Goal: Answer question/provide support: Share knowledge or assist other users

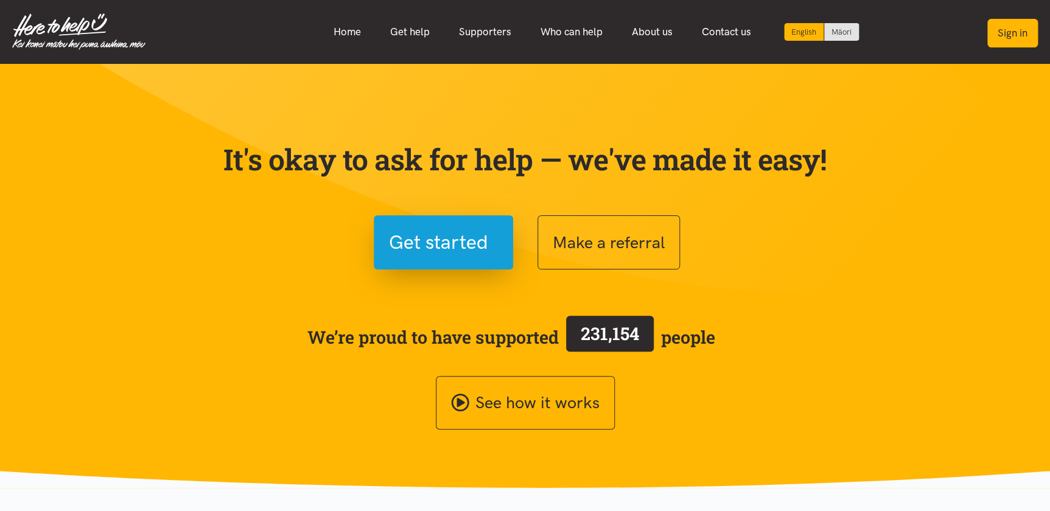
click at [1016, 24] on button "Sign in" at bounding box center [1012, 33] width 51 height 29
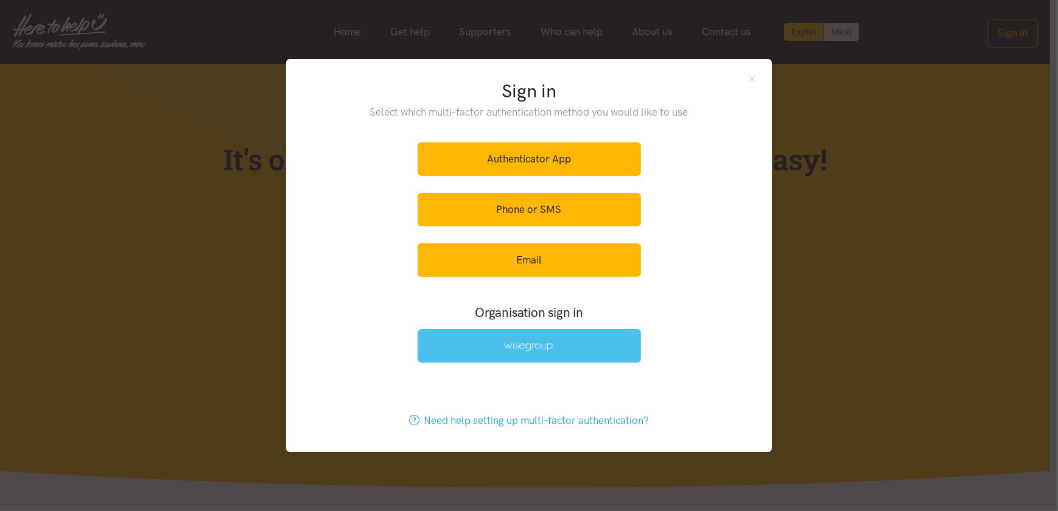
click at [526, 347] on img at bounding box center [529, 346] width 50 height 10
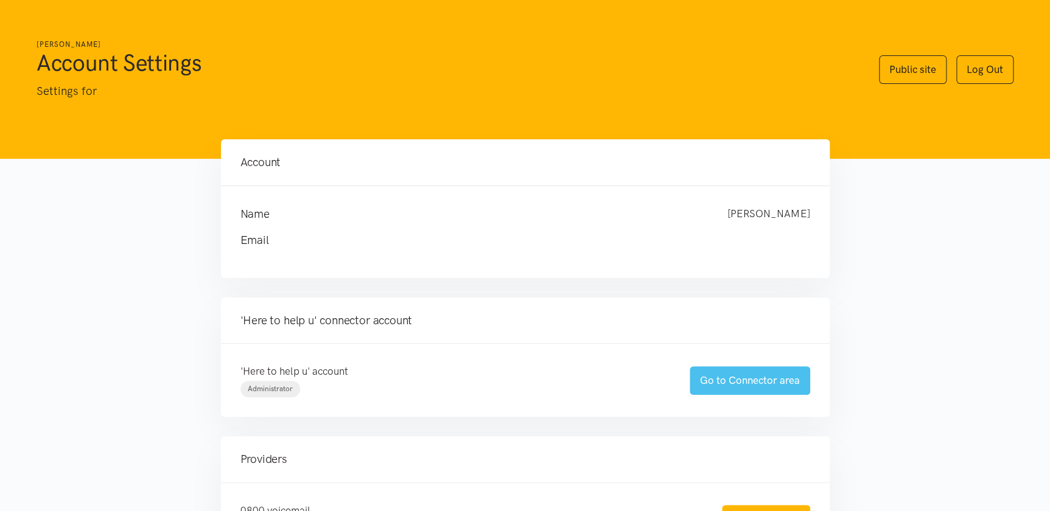
click at [727, 376] on link "Go to Connector area" at bounding box center [750, 380] width 120 height 29
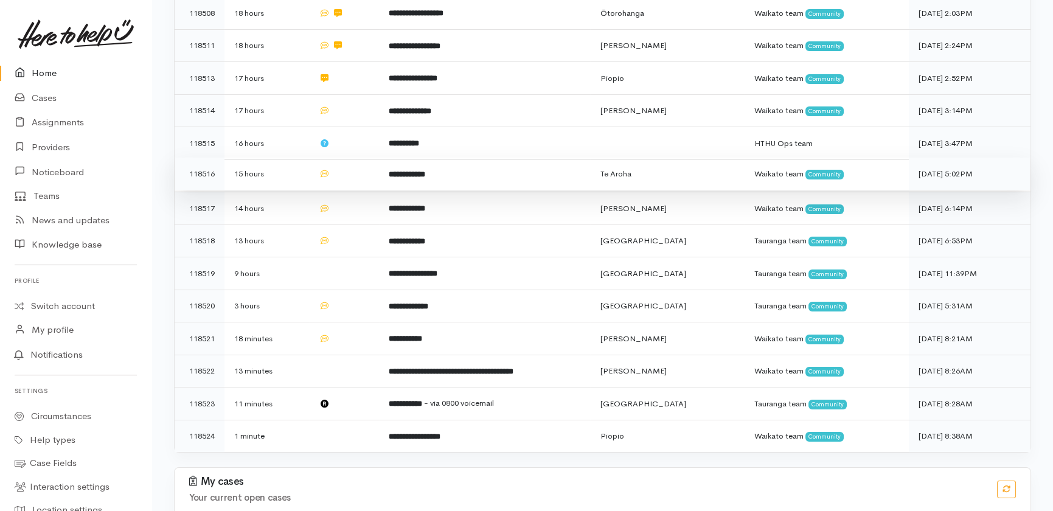
scroll to position [293, 0]
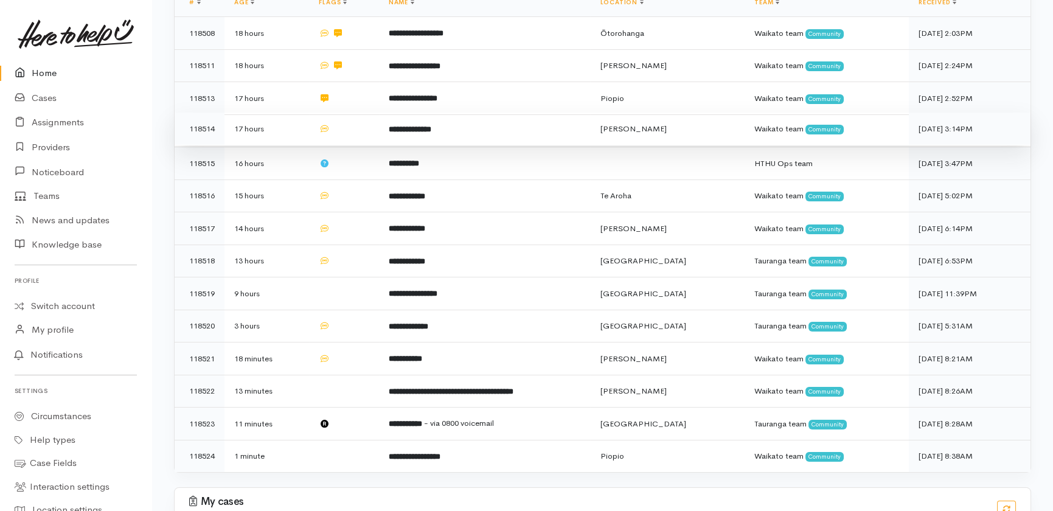
click at [366, 113] on td at bounding box center [343, 129] width 69 height 33
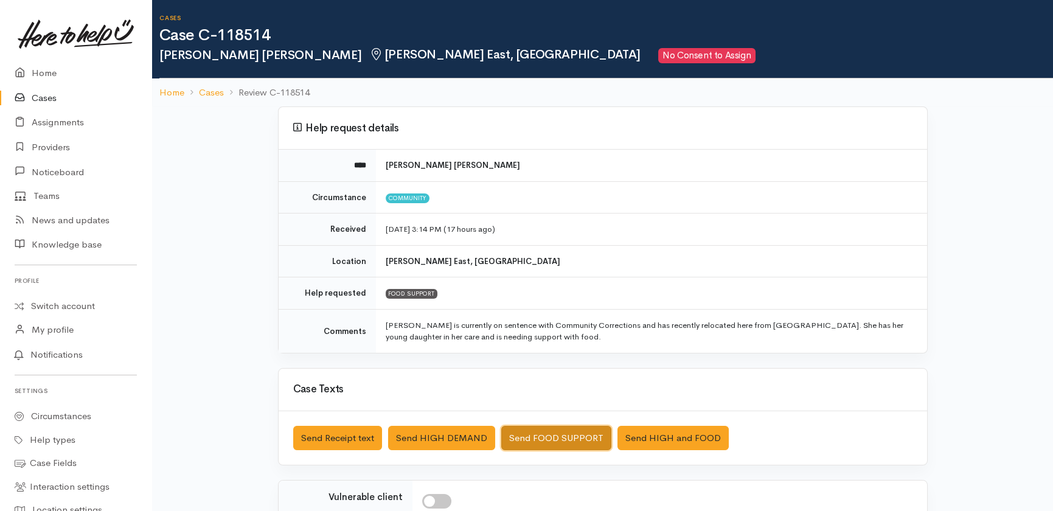
click at [575, 438] on button "Send FOOD SUPPORT" at bounding box center [556, 438] width 110 height 25
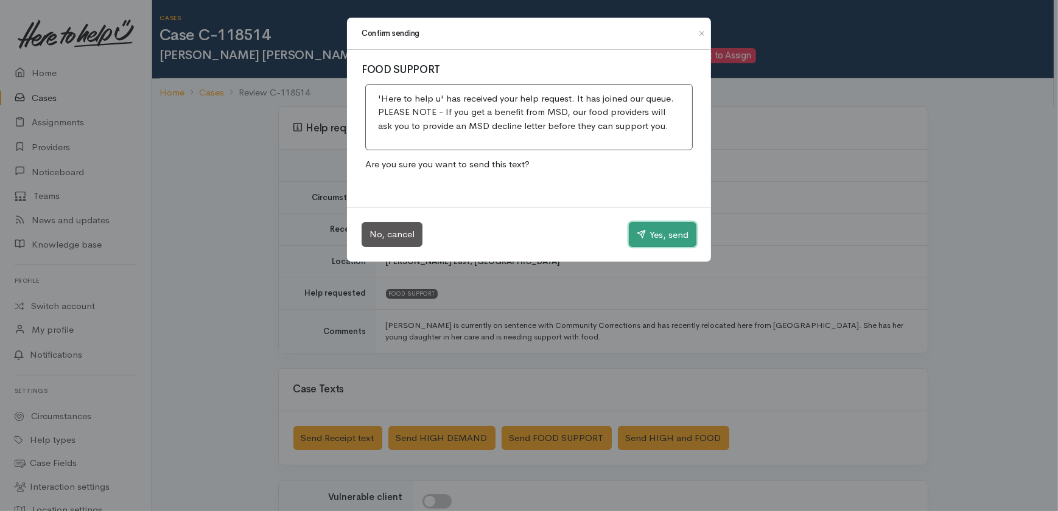
click at [663, 229] on button "Yes, send" at bounding box center [663, 235] width 68 height 26
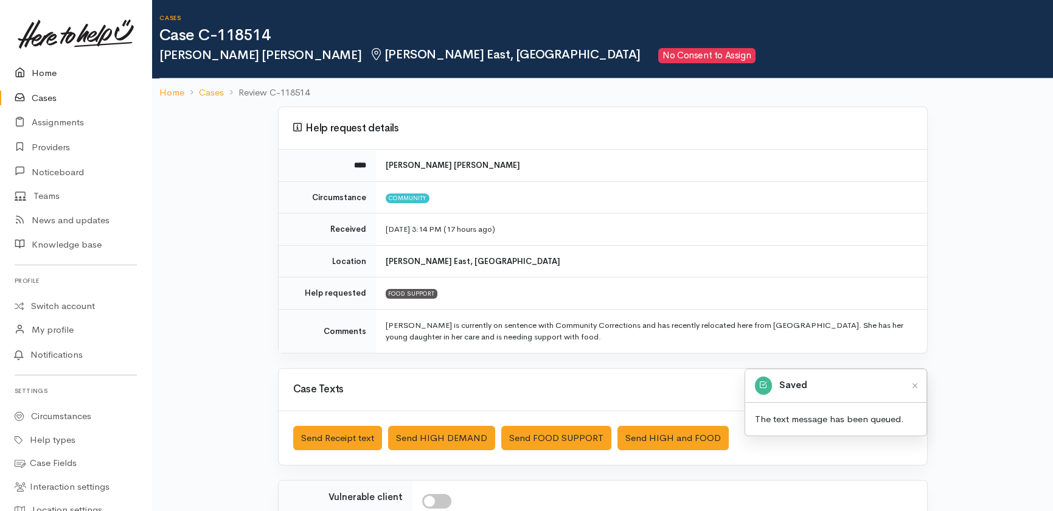
click at [42, 74] on link "Home" at bounding box center [76, 73] width 152 height 25
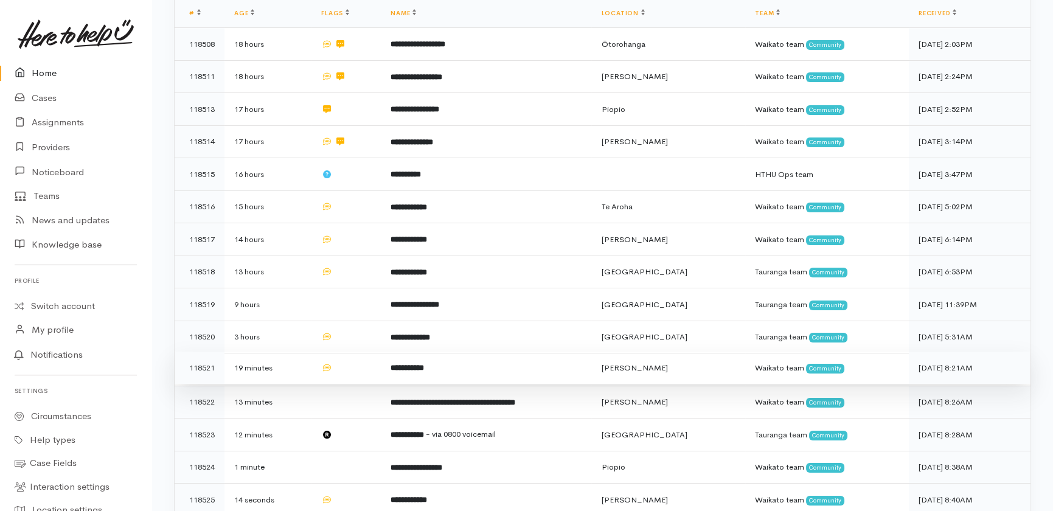
scroll to position [270, 0]
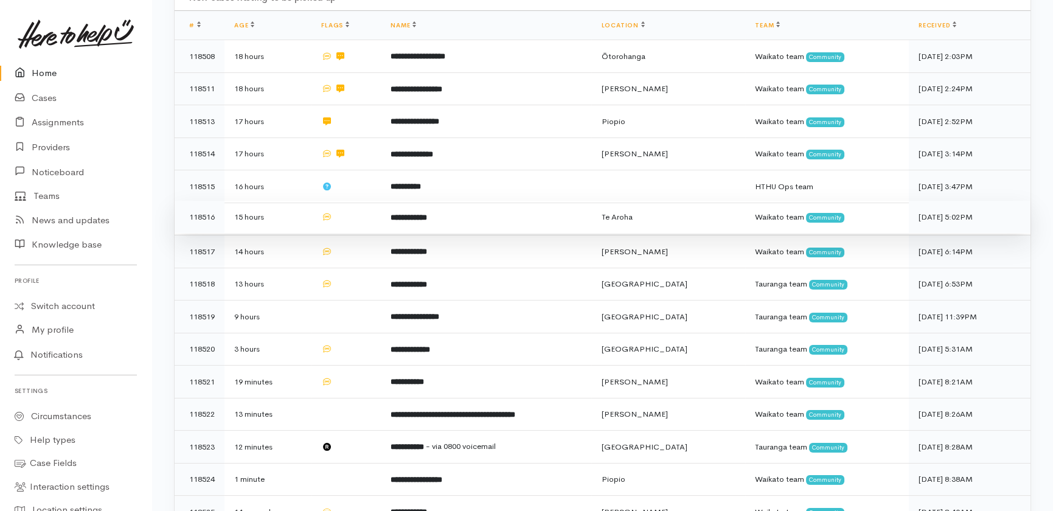
click at [363, 201] on td at bounding box center [346, 217] width 69 height 33
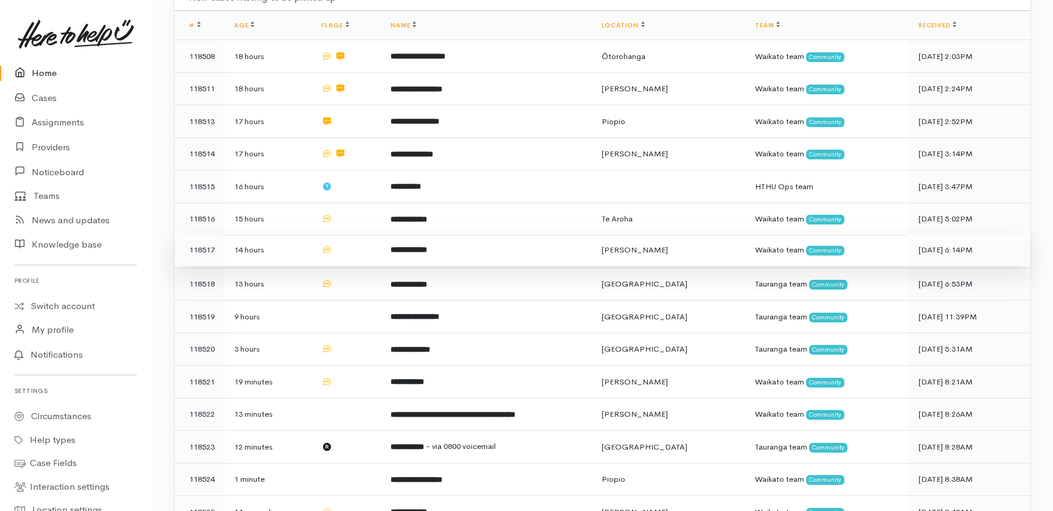
click at [359, 234] on td at bounding box center [346, 250] width 69 height 33
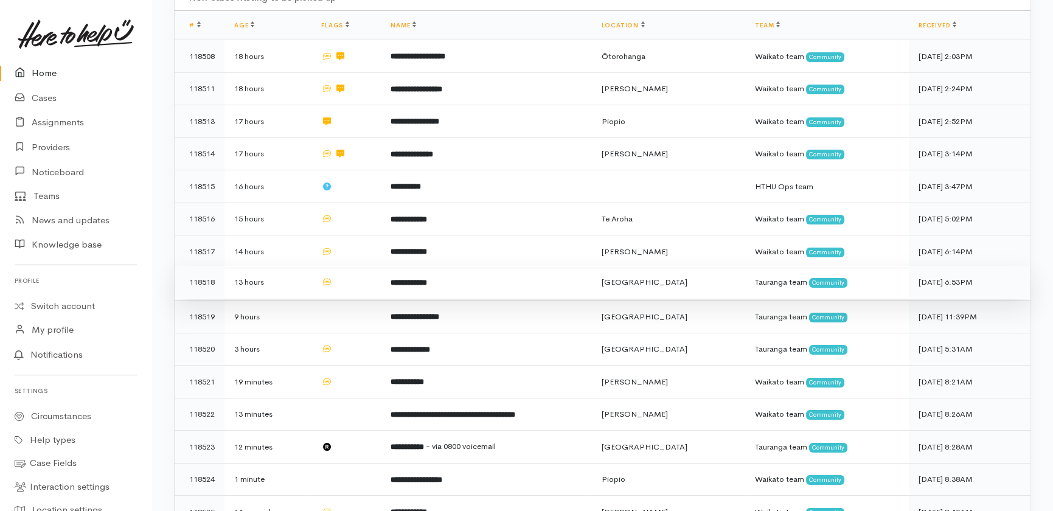
click at [360, 266] on td at bounding box center [346, 282] width 69 height 33
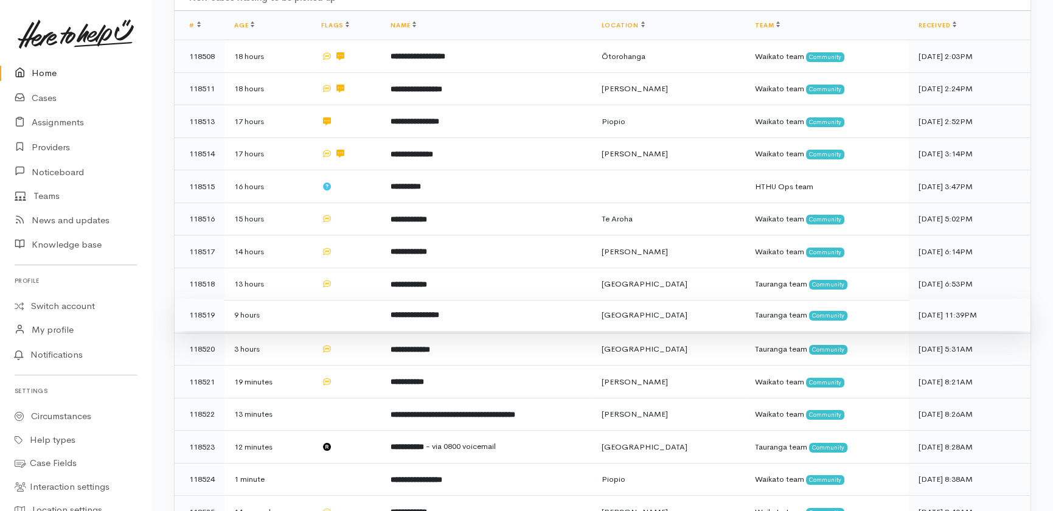
click at [358, 299] on td at bounding box center [346, 315] width 69 height 33
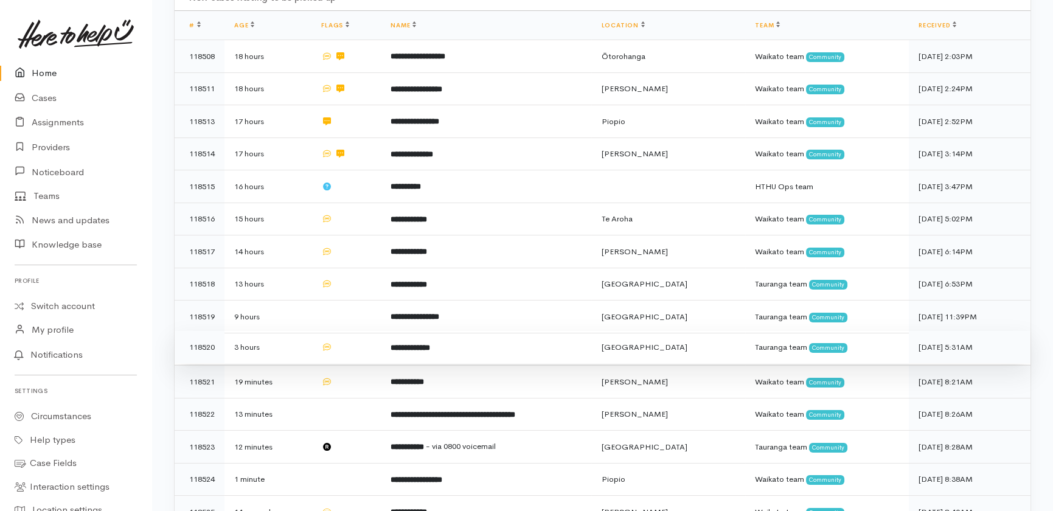
click at [363, 331] on td at bounding box center [346, 347] width 69 height 33
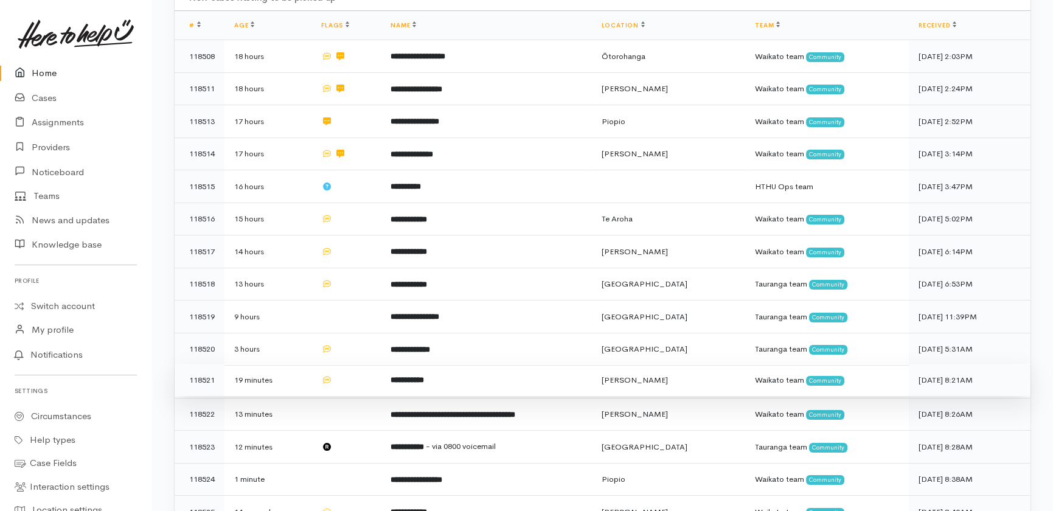
click at [357, 364] on td at bounding box center [346, 380] width 69 height 33
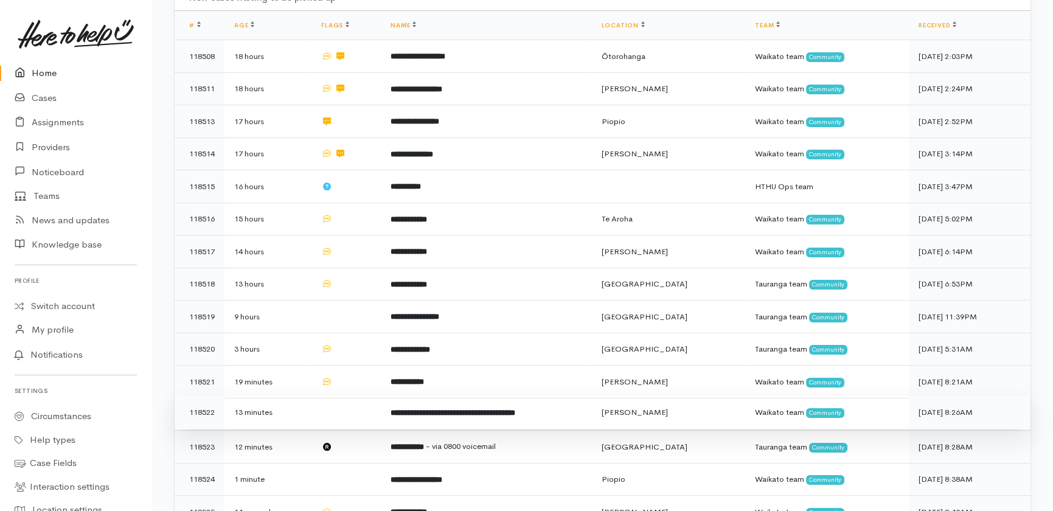
click at [357, 396] on td at bounding box center [346, 412] width 69 height 33
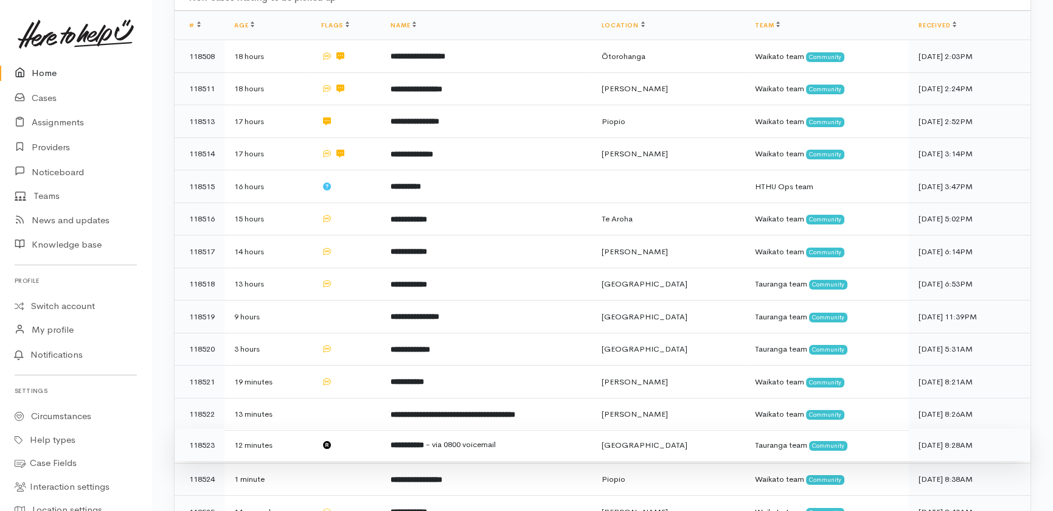
click at [359, 429] on td at bounding box center [346, 445] width 69 height 33
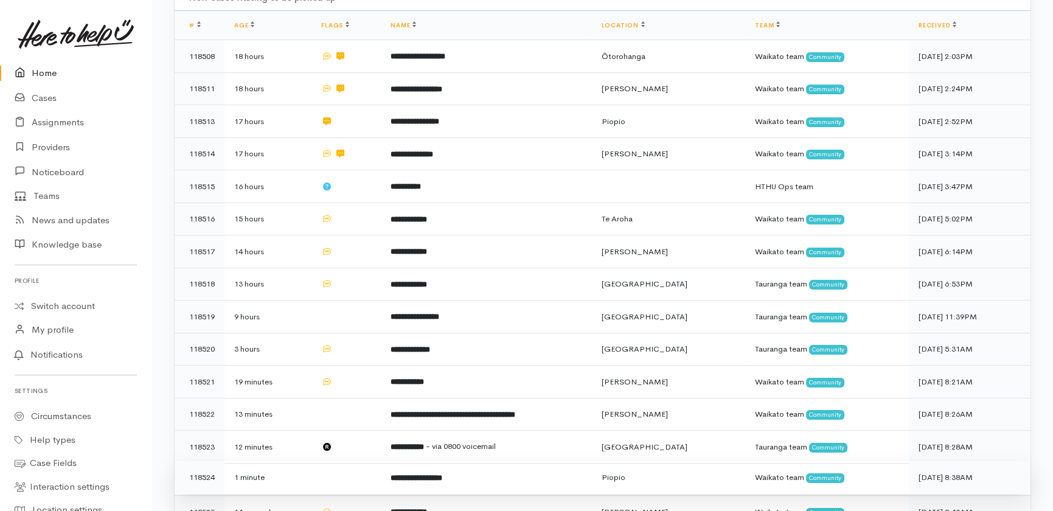
click at [364, 461] on td at bounding box center [346, 477] width 69 height 33
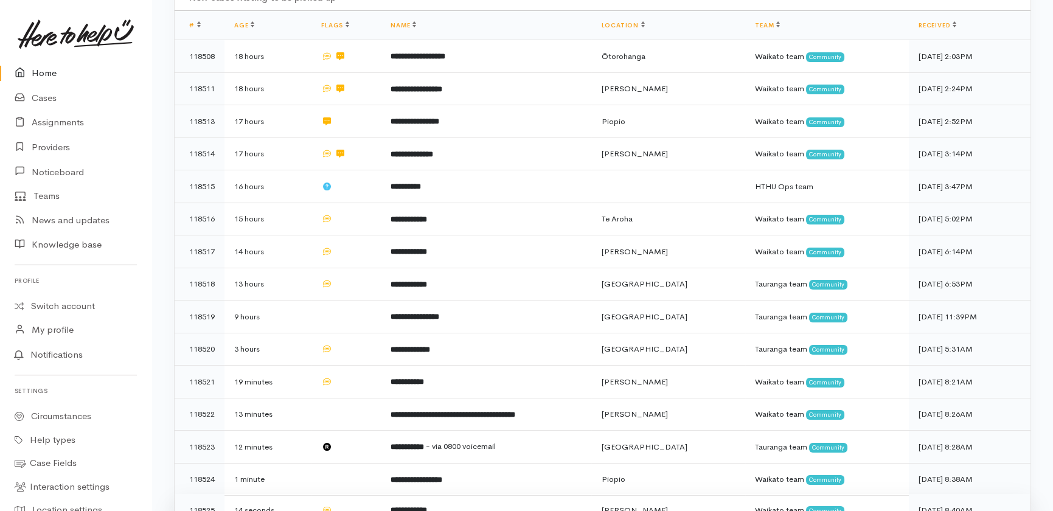
click at [360, 494] on td at bounding box center [346, 510] width 69 height 32
drag, startPoint x: 45, startPoint y: 75, endPoint x: 49, endPoint y: 80, distance: 6.6
click at [45, 75] on link "Home" at bounding box center [76, 73] width 152 height 25
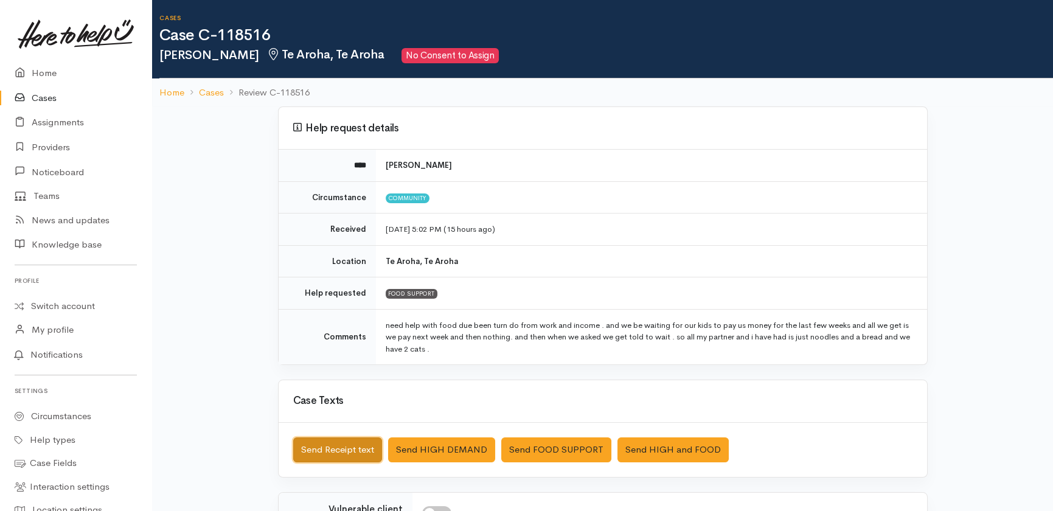
click at [324, 446] on button "Send Receipt text" at bounding box center [337, 450] width 89 height 25
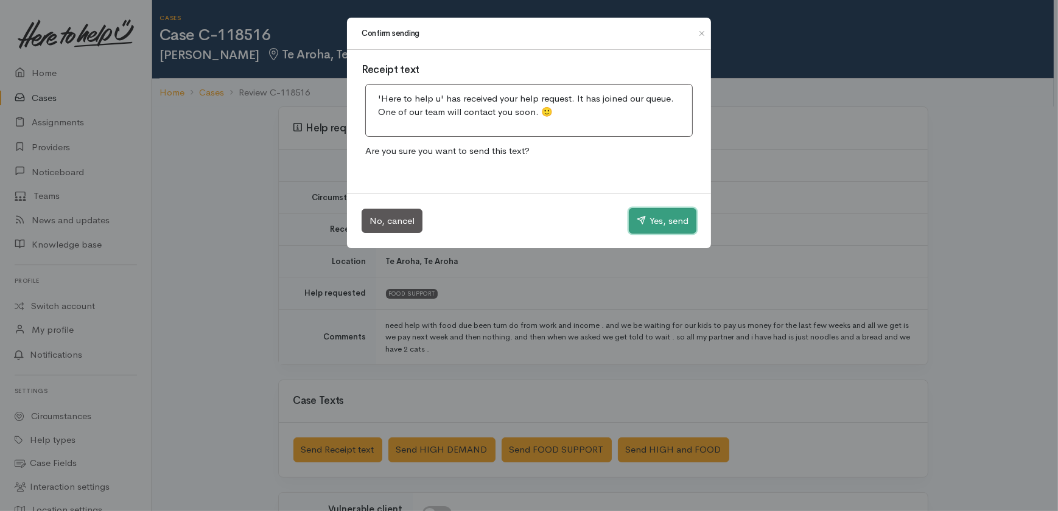
click at [671, 217] on button "Yes, send" at bounding box center [663, 221] width 68 height 26
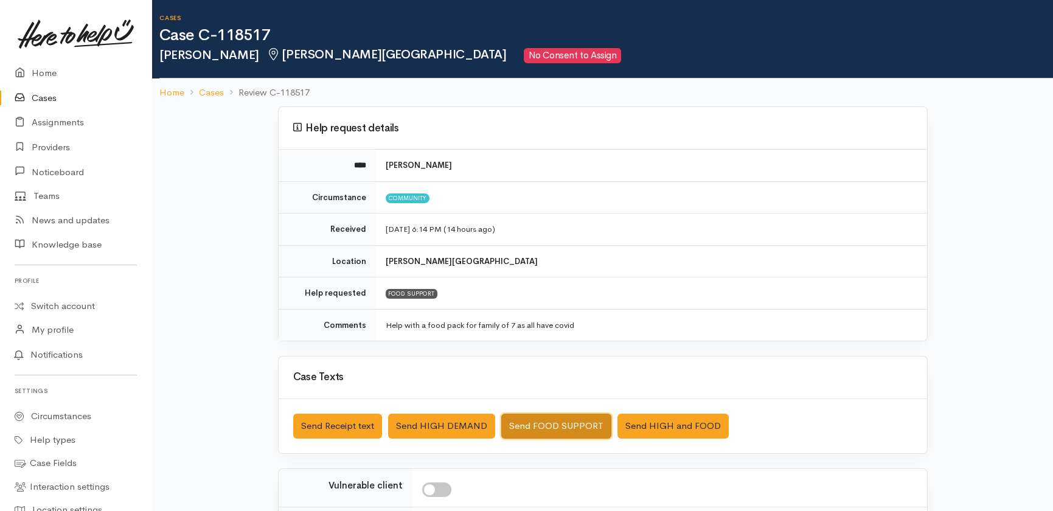
click at [564, 421] on button "Send FOOD SUPPORT" at bounding box center [556, 426] width 110 height 25
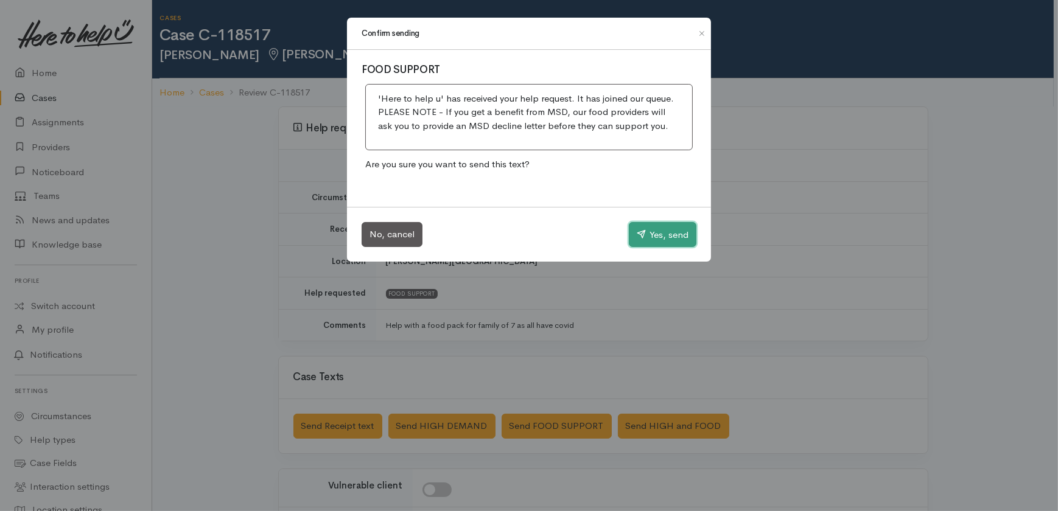
click at [660, 234] on button "Yes, send" at bounding box center [663, 235] width 68 height 26
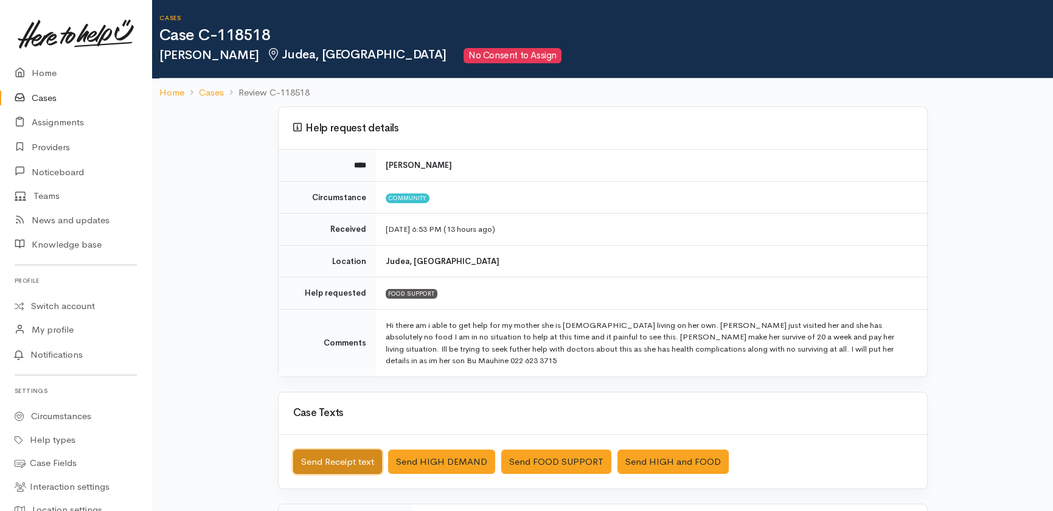
click at [323, 450] on button "Send Receipt text" at bounding box center [337, 462] width 89 height 25
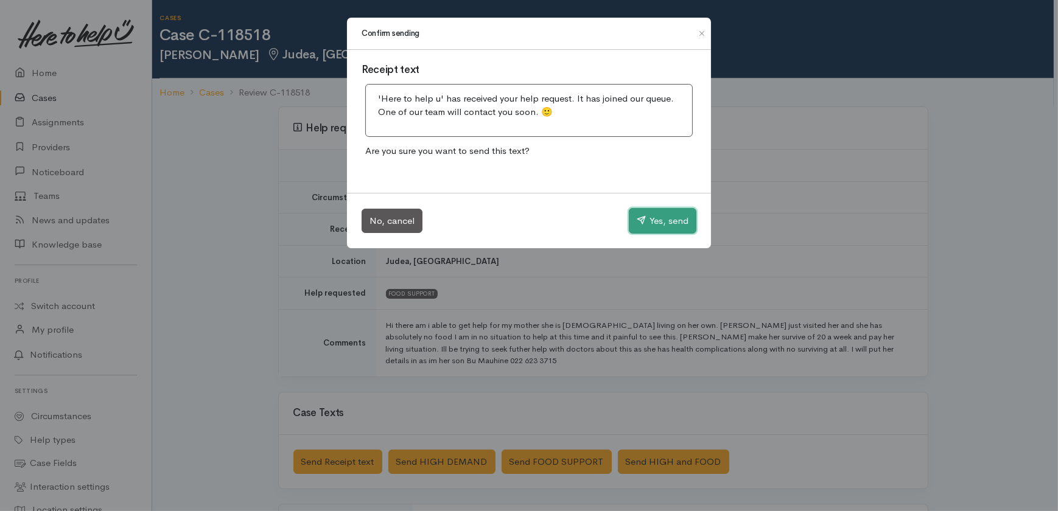
click at [661, 217] on button "Yes, send" at bounding box center [663, 221] width 68 height 26
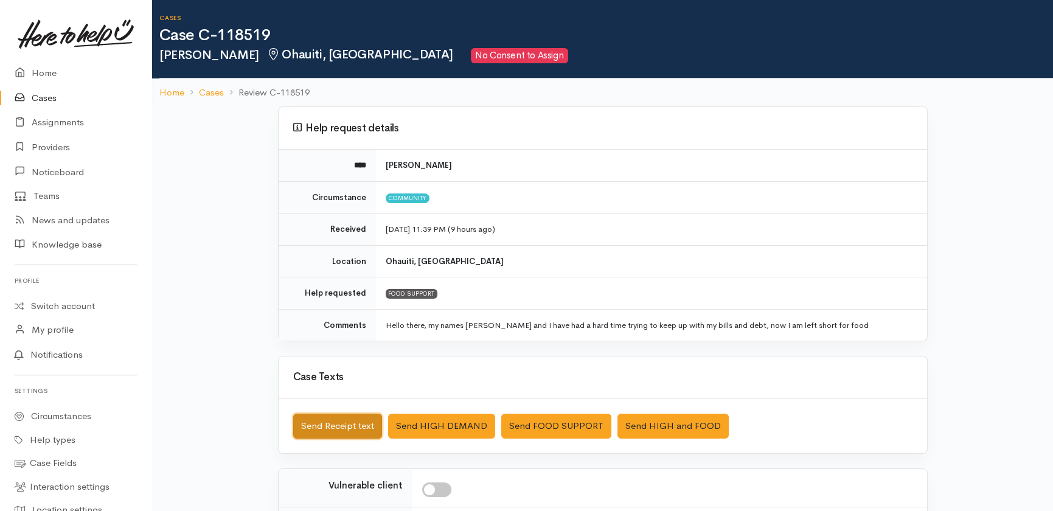
click at [331, 420] on button "Send Receipt text" at bounding box center [337, 426] width 89 height 25
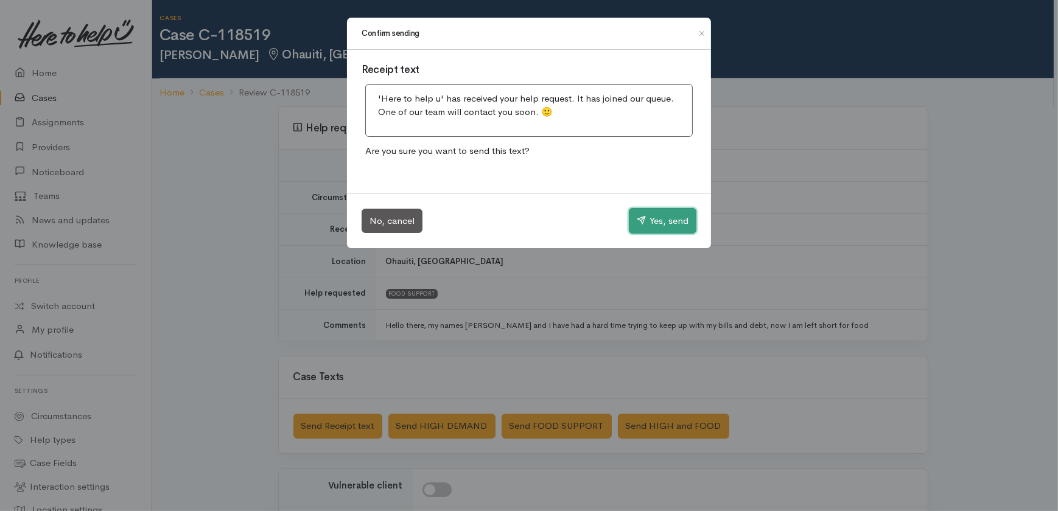
click at [667, 218] on button "Yes, send" at bounding box center [663, 221] width 68 height 26
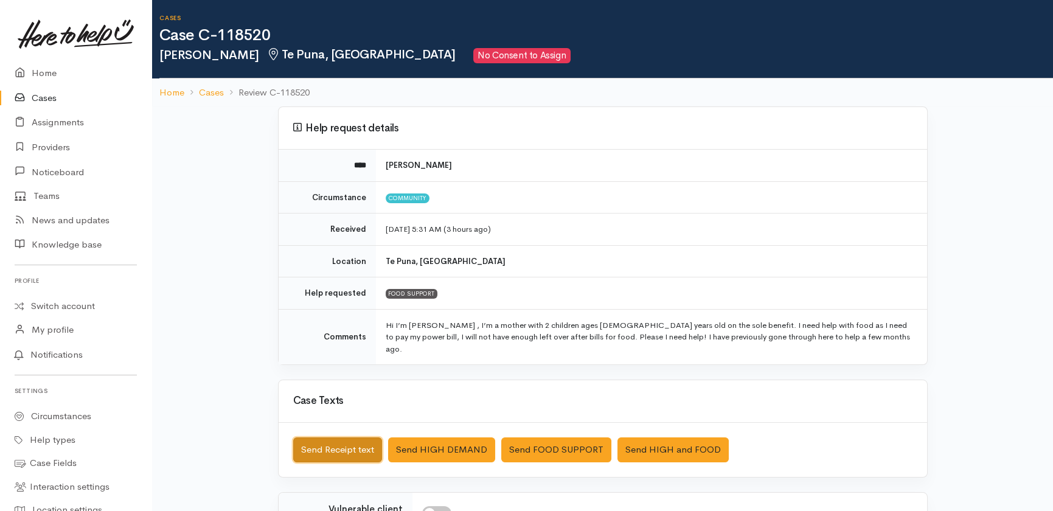
click at [337, 438] on button "Send Receipt text" at bounding box center [337, 450] width 89 height 25
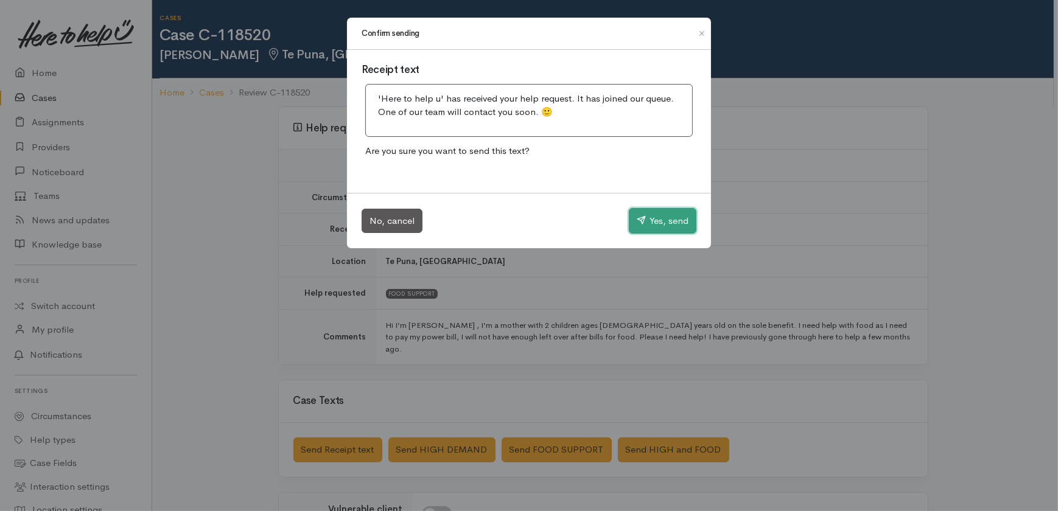
click at [666, 226] on button "Yes, send" at bounding box center [663, 221] width 68 height 26
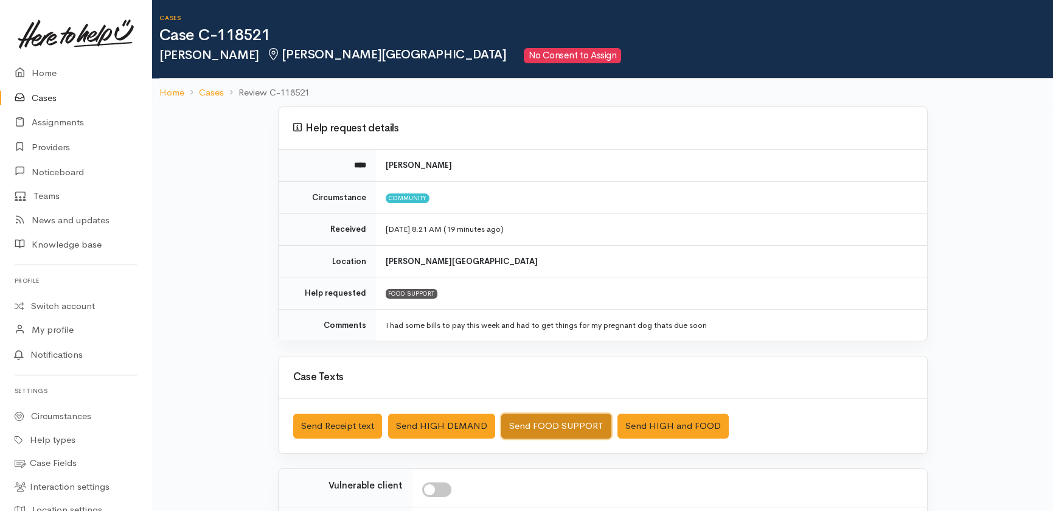
click at [564, 422] on button "Send FOOD SUPPORT" at bounding box center [556, 426] width 110 height 25
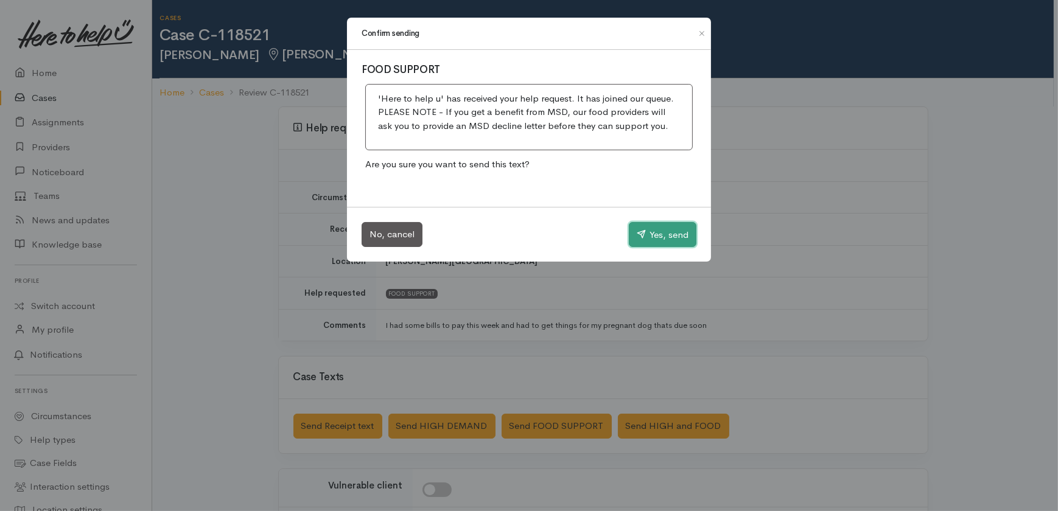
click at [676, 232] on button "Yes, send" at bounding box center [663, 235] width 68 height 26
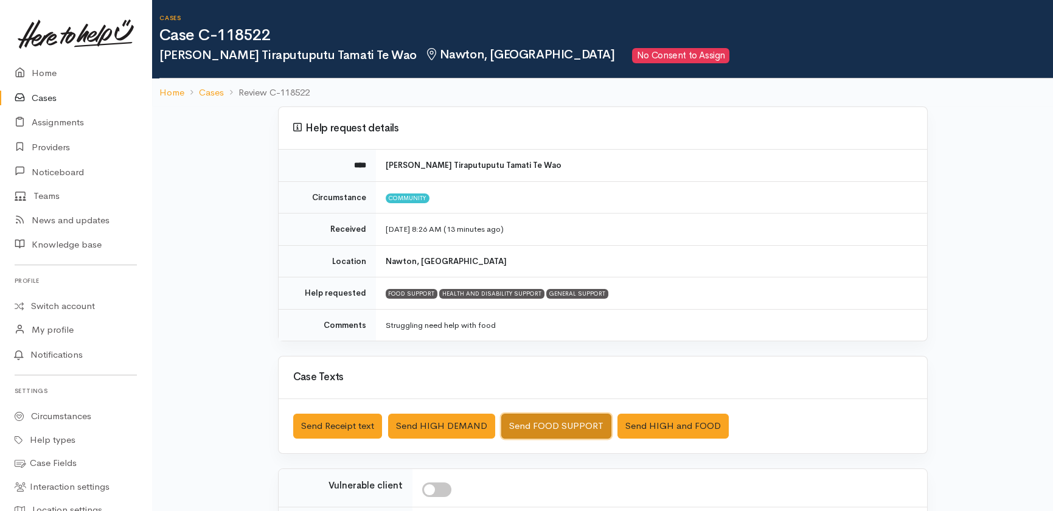
click at [548, 423] on button "Send FOOD SUPPORT" at bounding box center [556, 426] width 110 height 25
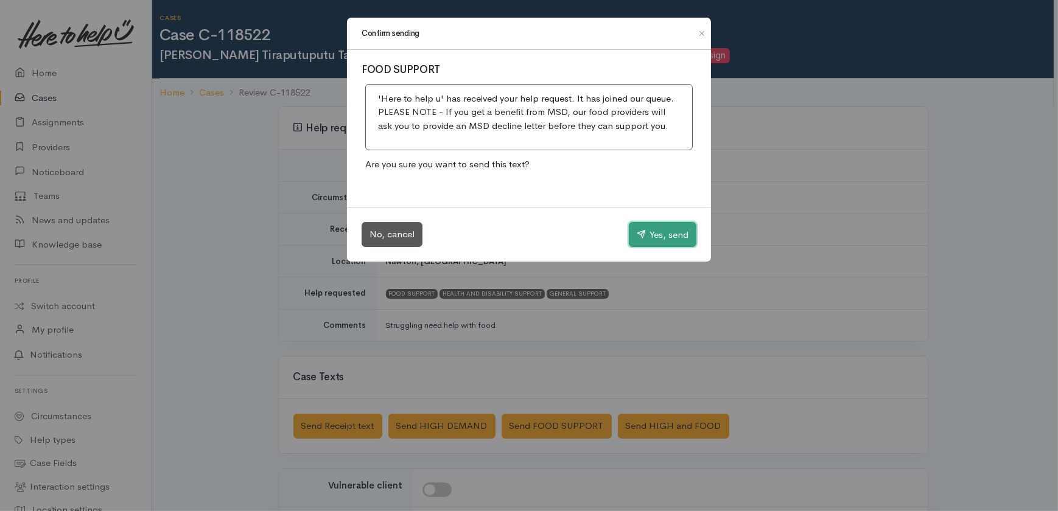
click at [669, 231] on button "Yes, send" at bounding box center [663, 235] width 68 height 26
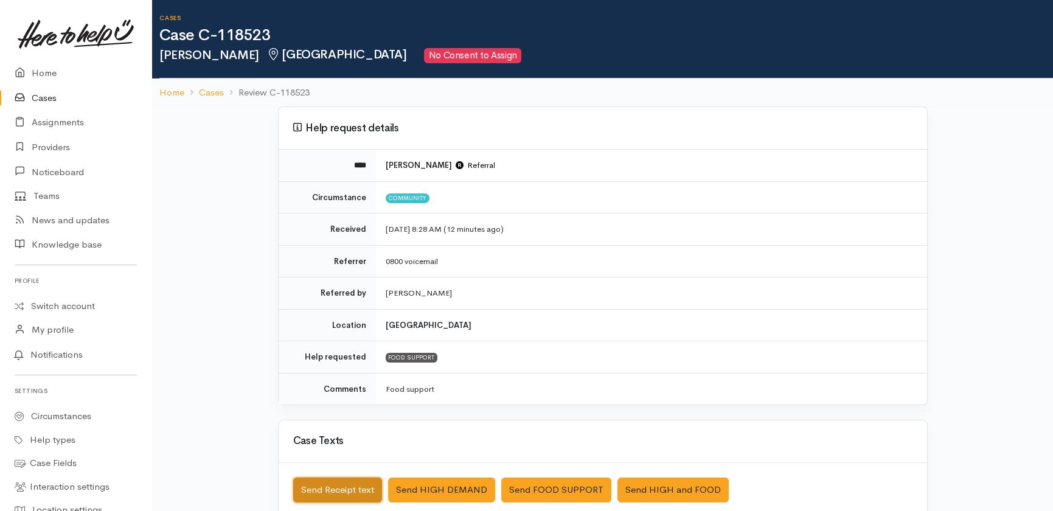
click at [357, 481] on button "Send Receipt text" at bounding box center [337, 490] width 89 height 25
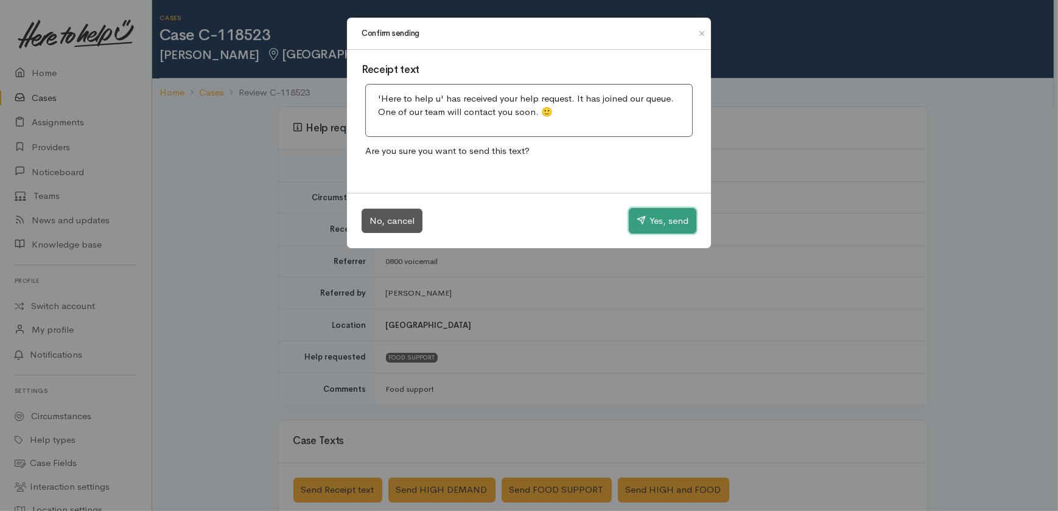
click at [660, 223] on button "Yes, send" at bounding box center [663, 221] width 68 height 26
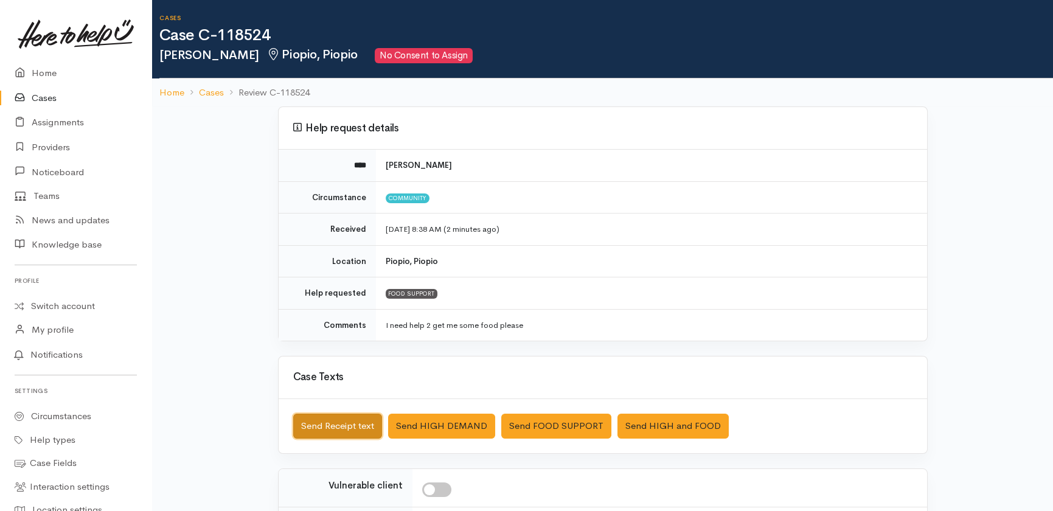
click at [317, 427] on button "Send Receipt text" at bounding box center [337, 426] width 89 height 25
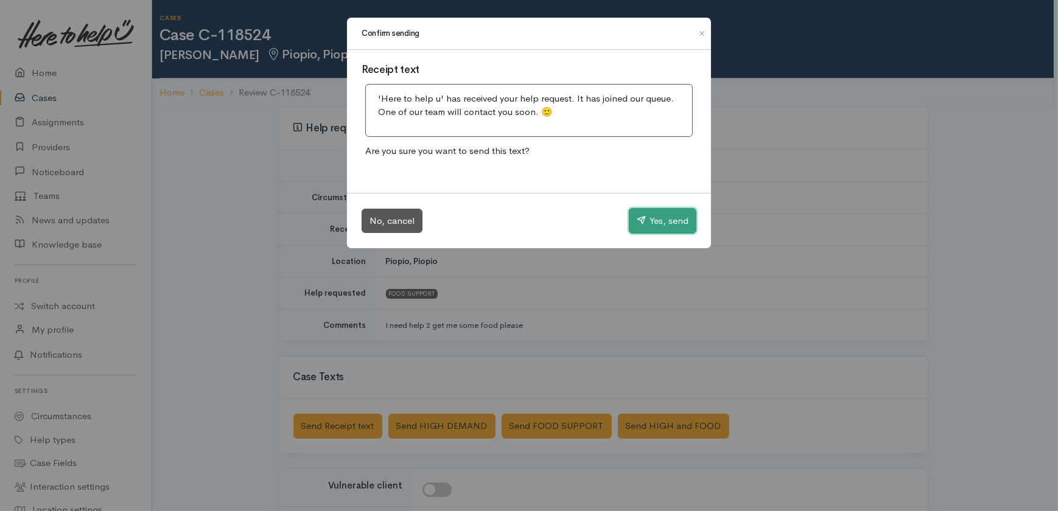
click at [647, 217] on button "Yes, send" at bounding box center [663, 221] width 68 height 26
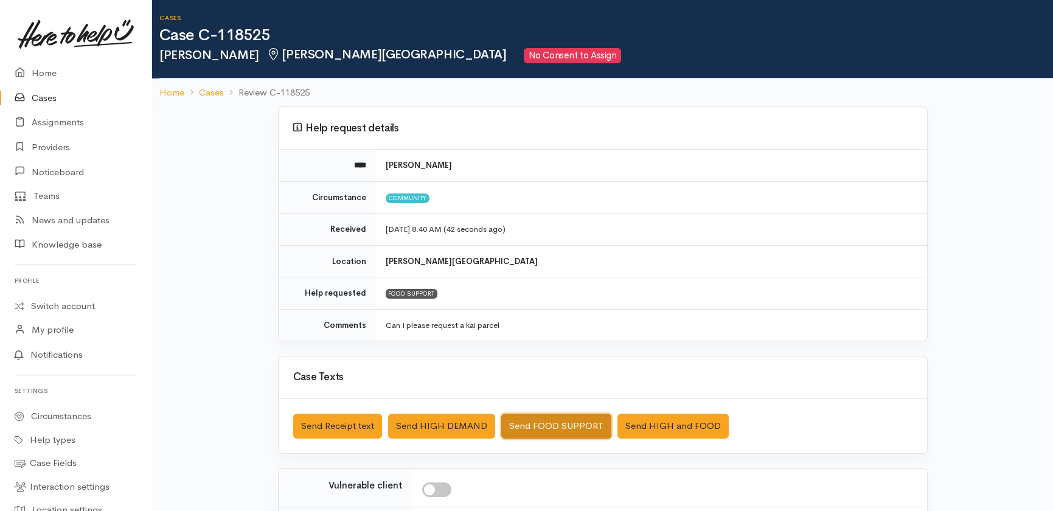
click at [571, 427] on button "Send FOOD SUPPORT" at bounding box center [556, 426] width 110 height 25
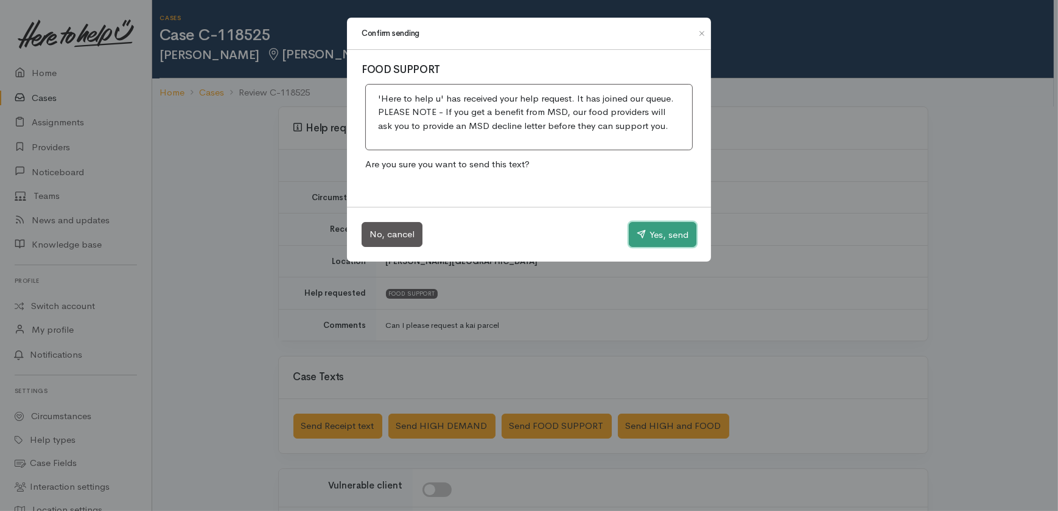
click at [668, 232] on button "Yes, send" at bounding box center [663, 235] width 68 height 26
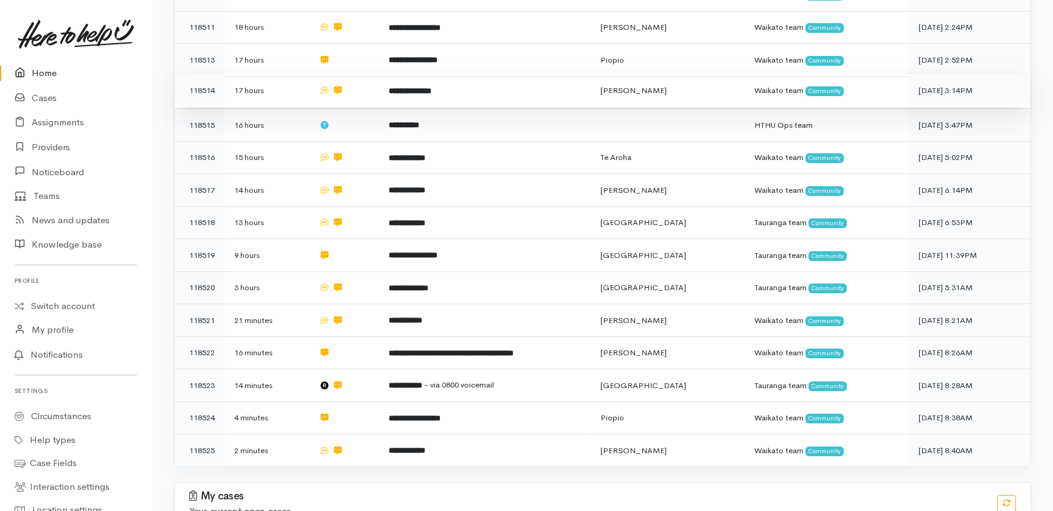
scroll to position [332, 0]
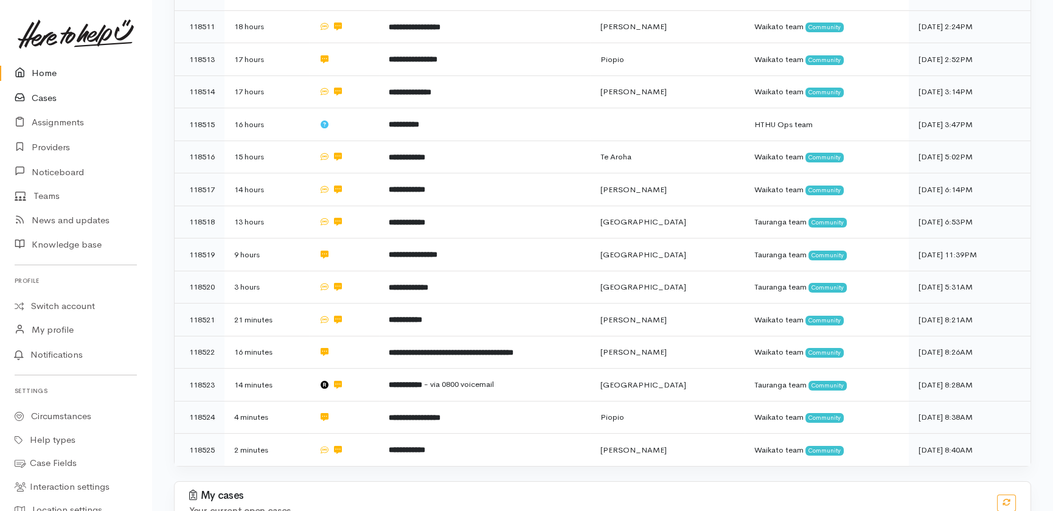
click at [43, 97] on link "Cases" at bounding box center [76, 98] width 152 height 25
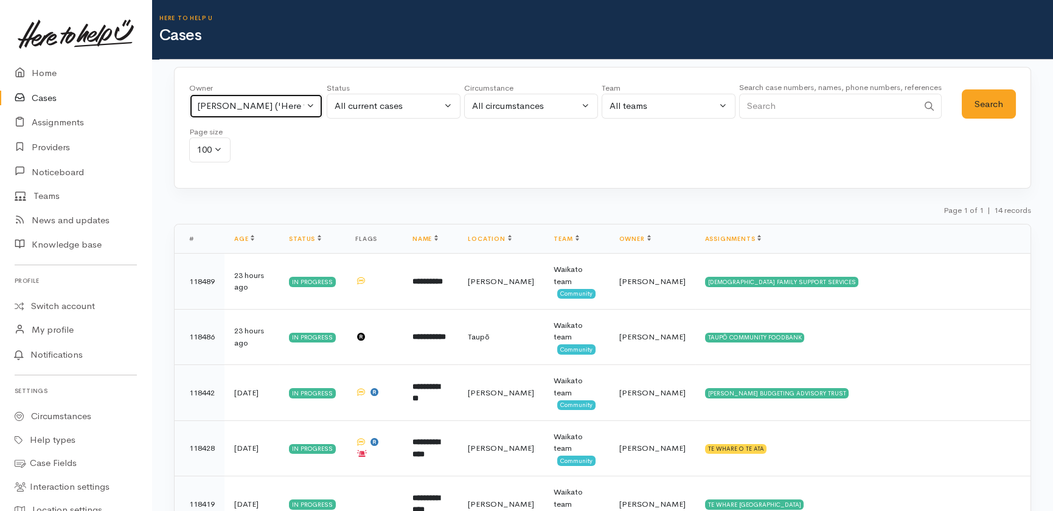
click at [285, 103] on div "[PERSON_NAME] ('Here to help u')" at bounding box center [250, 106] width 107 height 14
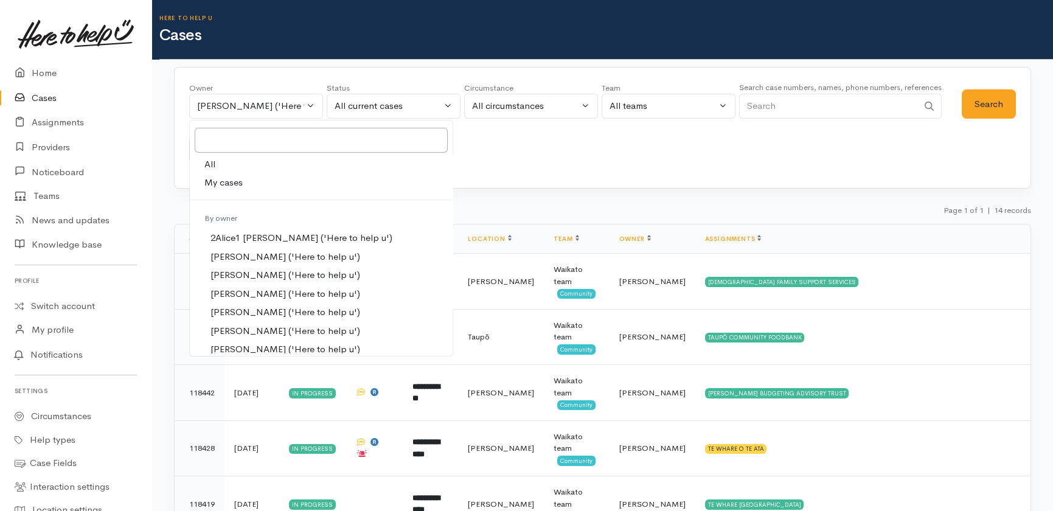
click at [208, 163] on span "All" at bounding box center [209, 165] width 11 height 14
select select "-1"
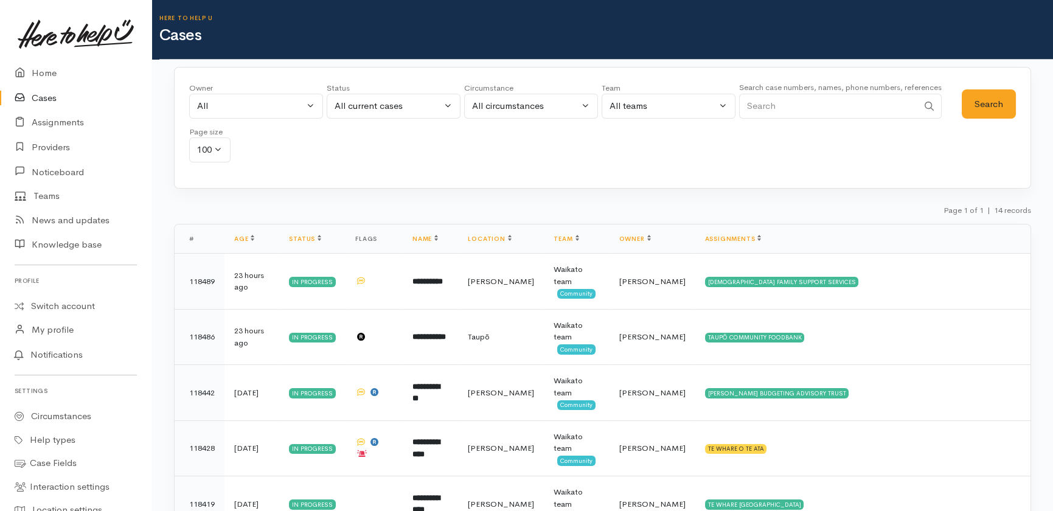
drag, startPoint x: 806, startPoint y: 103, endPoint x: 803, endPoint y: 94, distance: 9.6
click at [806, 104] on input "Search" at bounding box center [828, 106] width 179 height 25
type input "shani west"
click at [997, 101] on button "Search" at bounding box center [989, 104] width 54 height 30
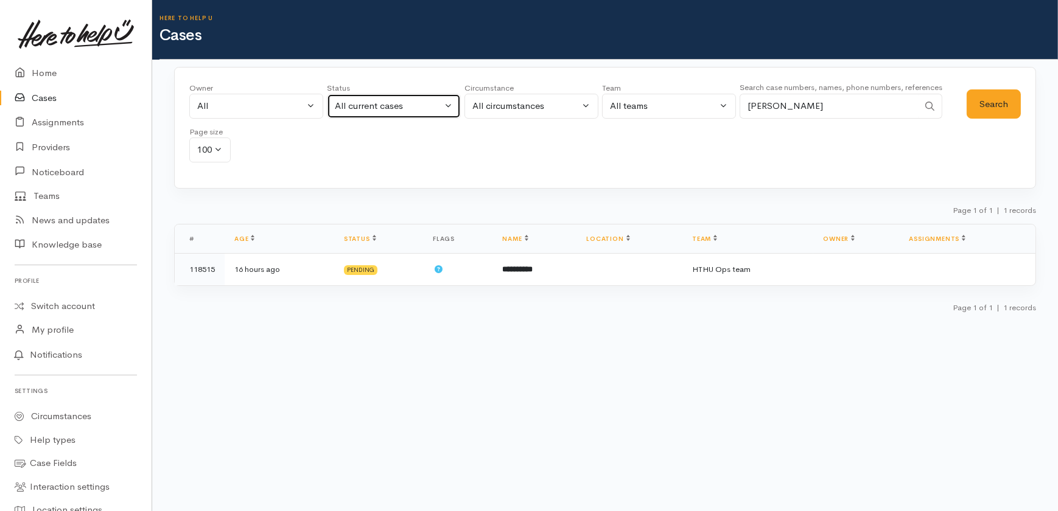
click at [416, 108] on div "All current cases" at bounding box center [388, 106] width 107 height 14
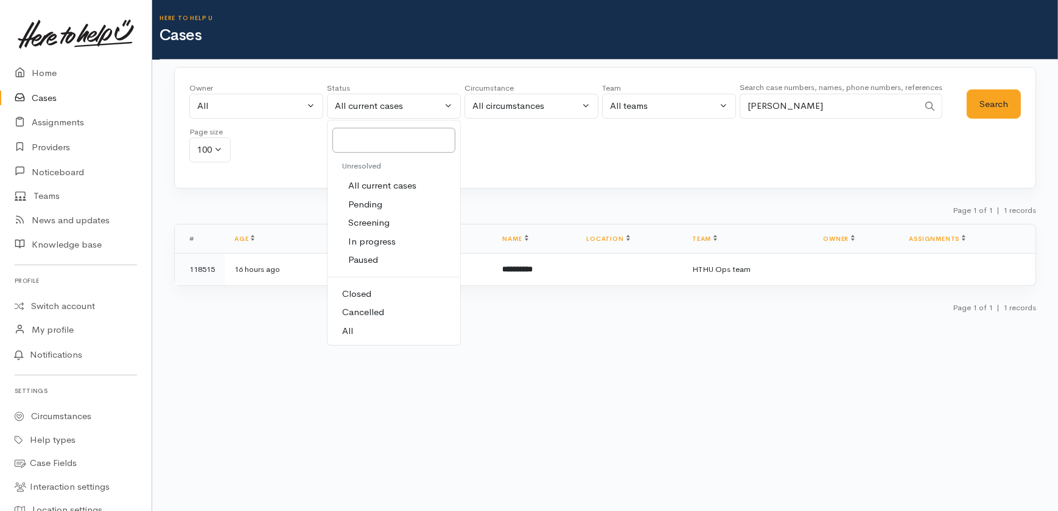
click at [352, 330] on link "All" at bounding box center [393, 331] width 133 height 19
select select "All"
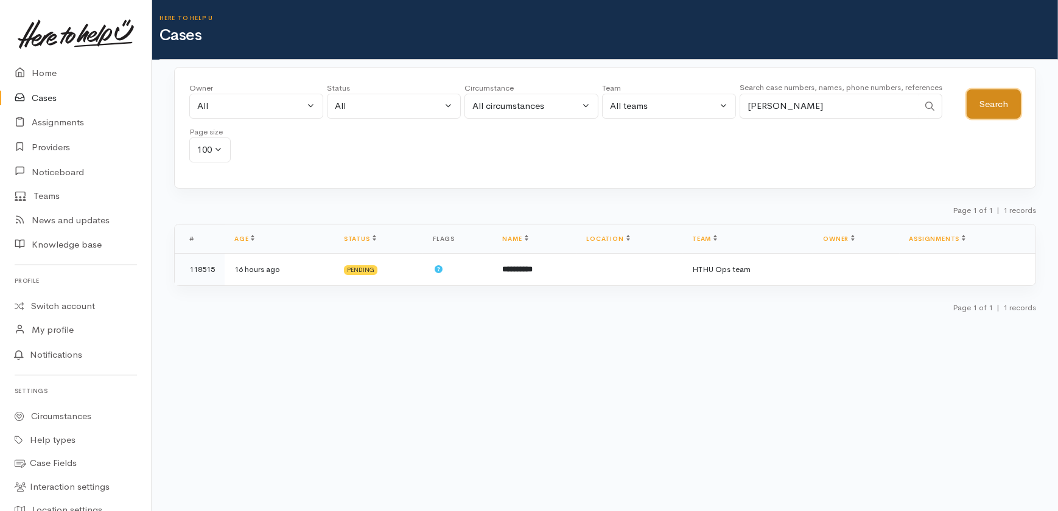
click at [989, 99] on button "Search" at bounding box center [993, 104] width 54 height 30
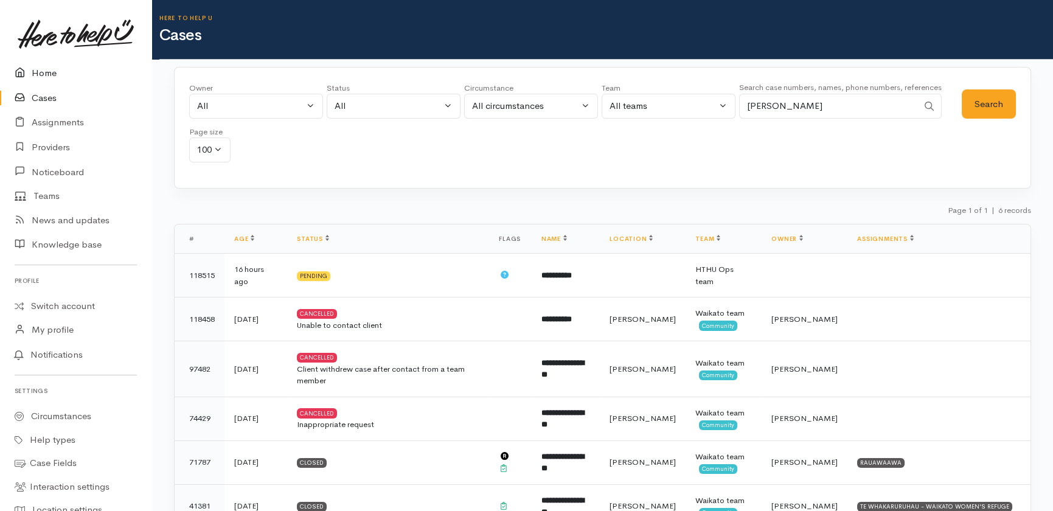
click at [47, 74] on link "Home" at bounding box center [76, 73] width 152 height 25
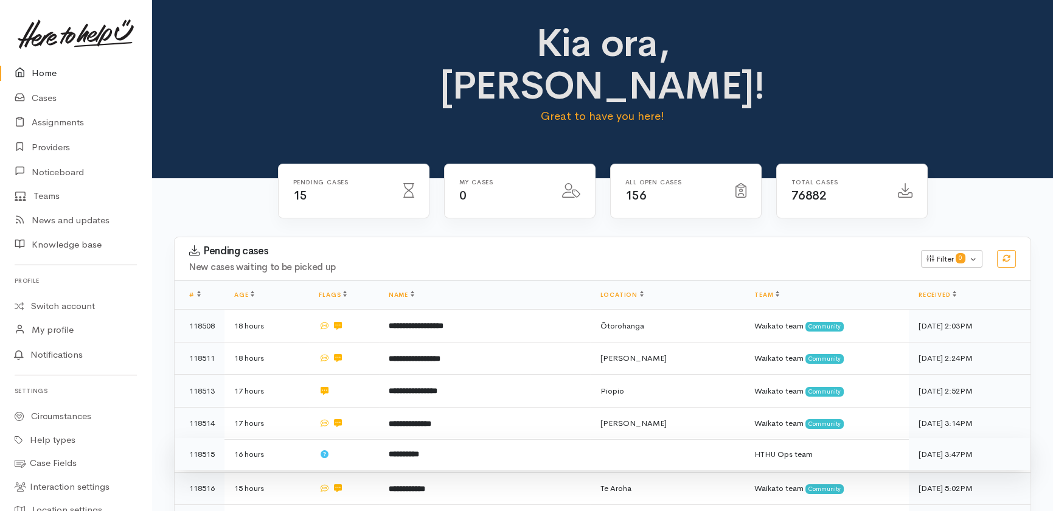
click at [420, 438] on td "**********" at bounding box center [485, 454] width 212 height 33
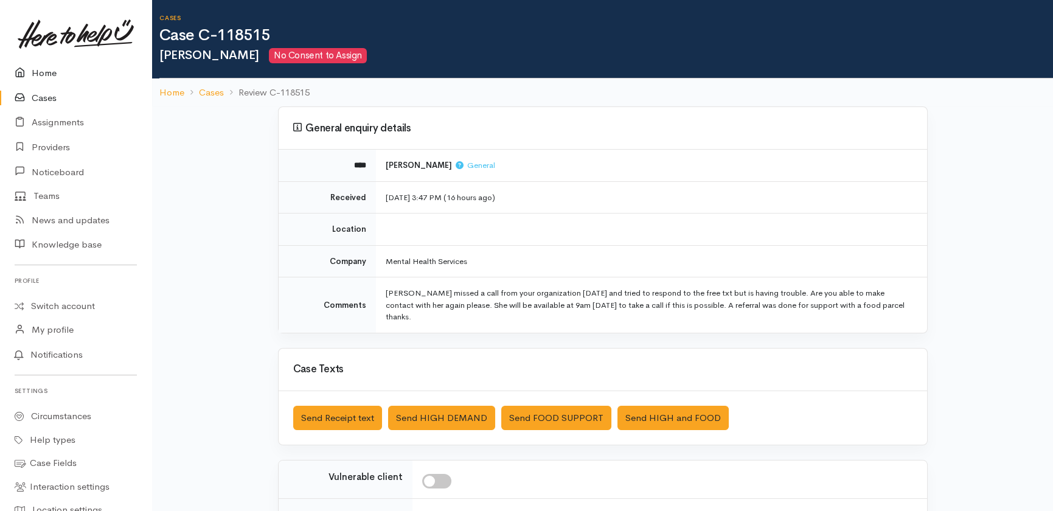
click at [35, 70] on link "Home" at bounding box center [76, 73] width 152 height 25
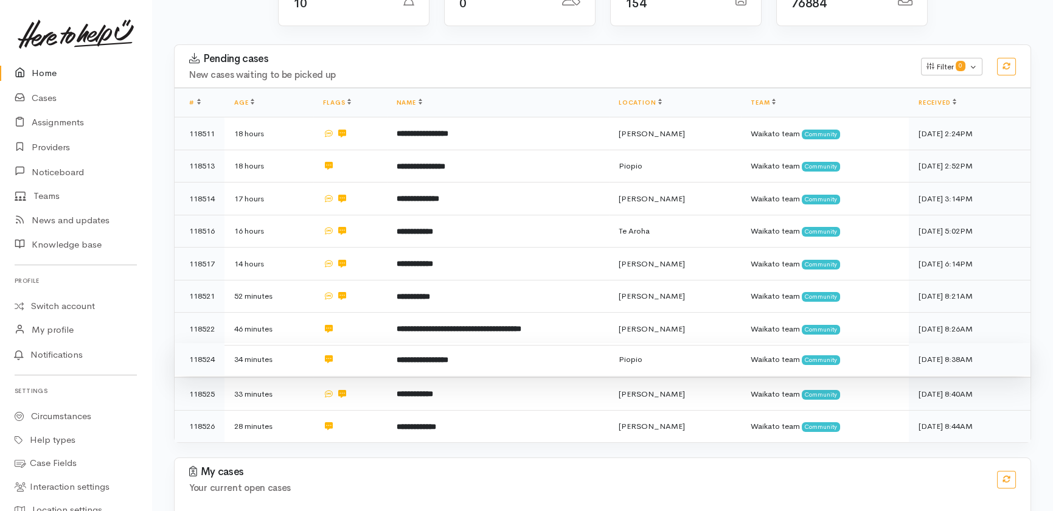
scroll to position [166, 0]
